Goal: Information Seeking & Learning: Compare options

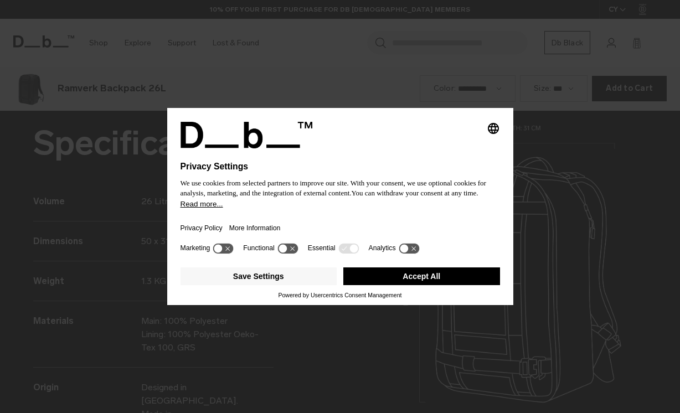
scroll to position [1240, 0]
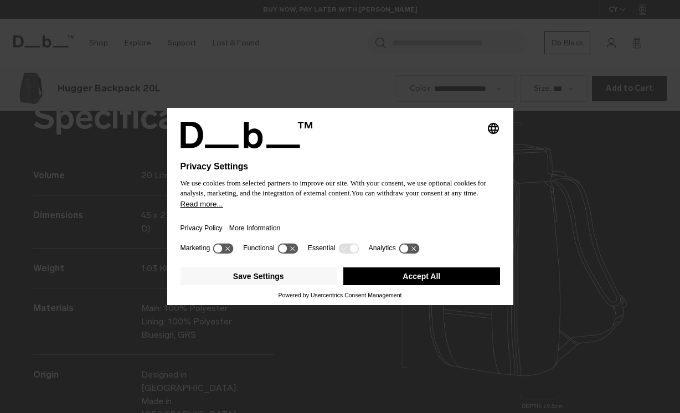
scroll to position [1240, 0]
